Goal: Transaction & Acquisition: Subscribe to service/newsletter

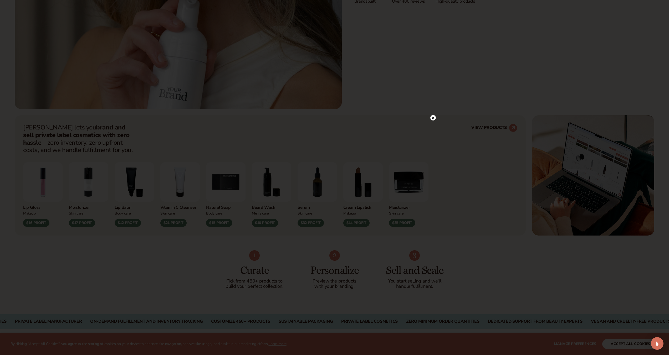
scroll to position [246, 0]
click at [430, 117] on circle at bounding box center [430, 118] width 6 height 6
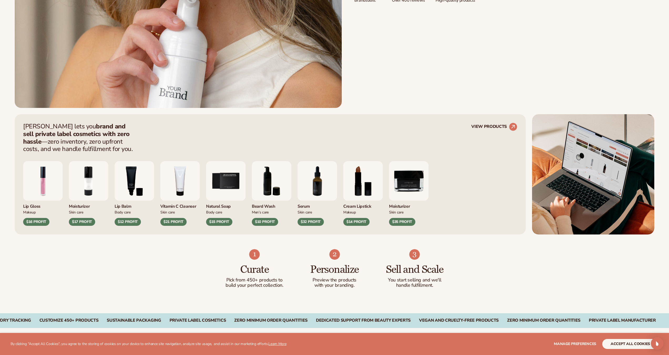
click at [47, 193] on img "1 / 9" at bounding box center [42, 180] width 39 height 39
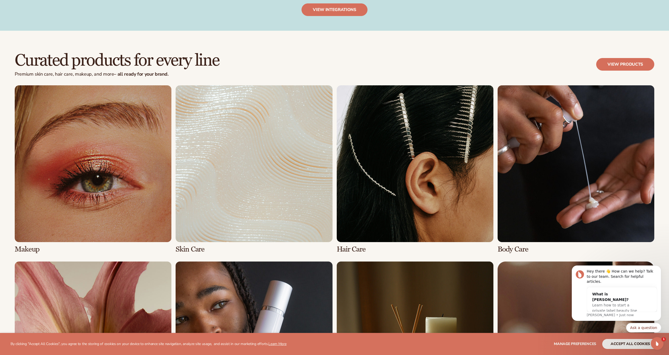
scroll to position [1303, 0]
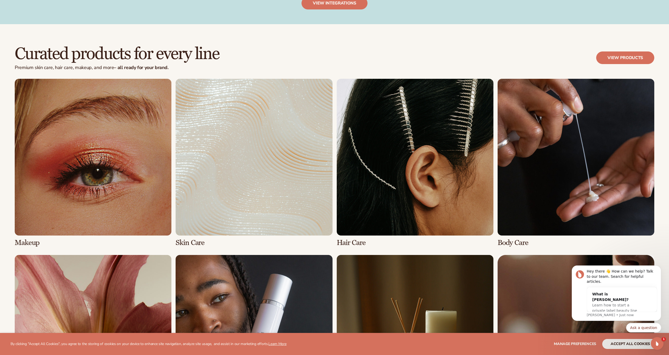
click at [84, 190] on link "1 / 8" at bounding box center [93, 163] width 157 height 168
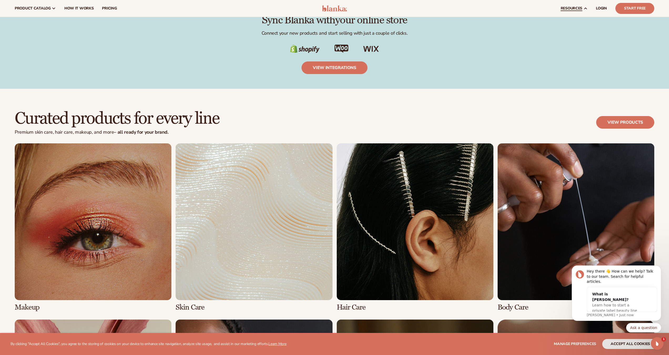
scroll to position [1129, 0]
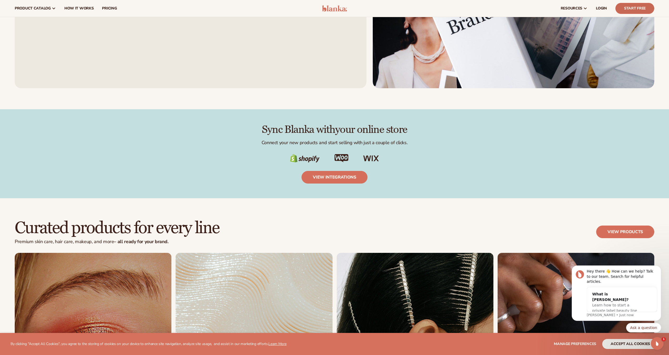
click at [627, 7] on link "Start Free" at bounding box center [634, 8] width 39 height 11
